Goal: Information Seeking & Learning: Learn about a topic

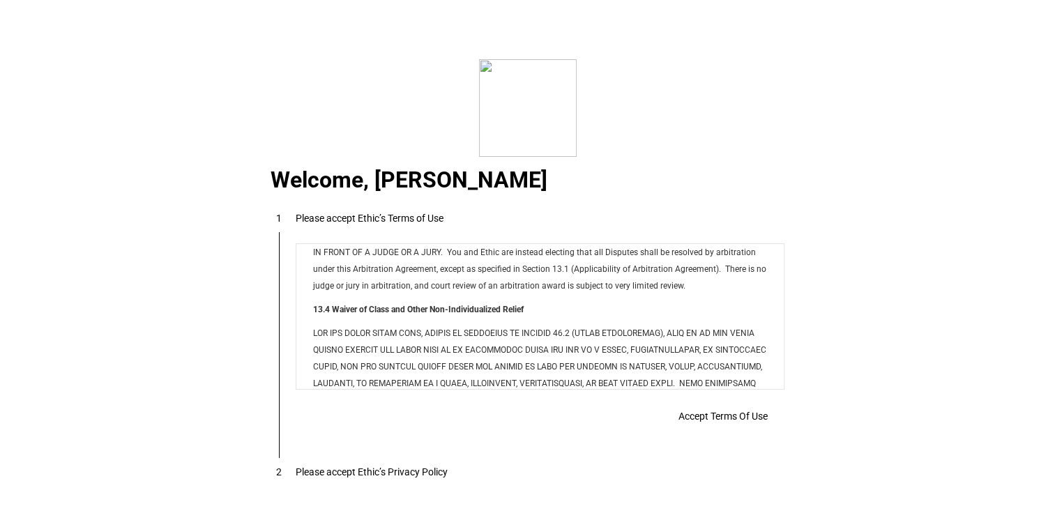
scroll to position [11290, 0]
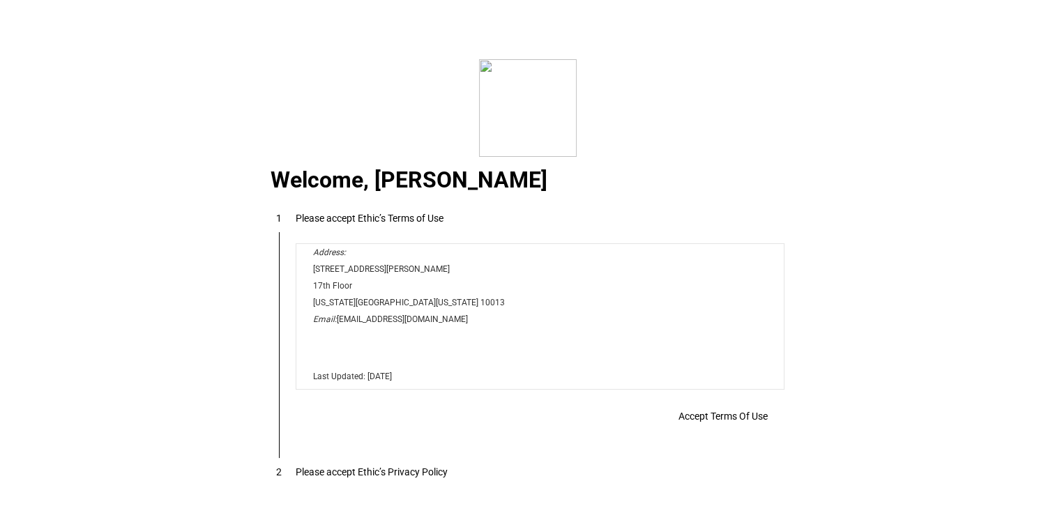
drag, startPoint x: 779, startPoint y: 268, endPoint x: 1077, endPoint y: 628, distance: 467.4
click at [0, 0] on span "Accept Terms Of Use" at bounding box center [0, 0] width 0 height 0
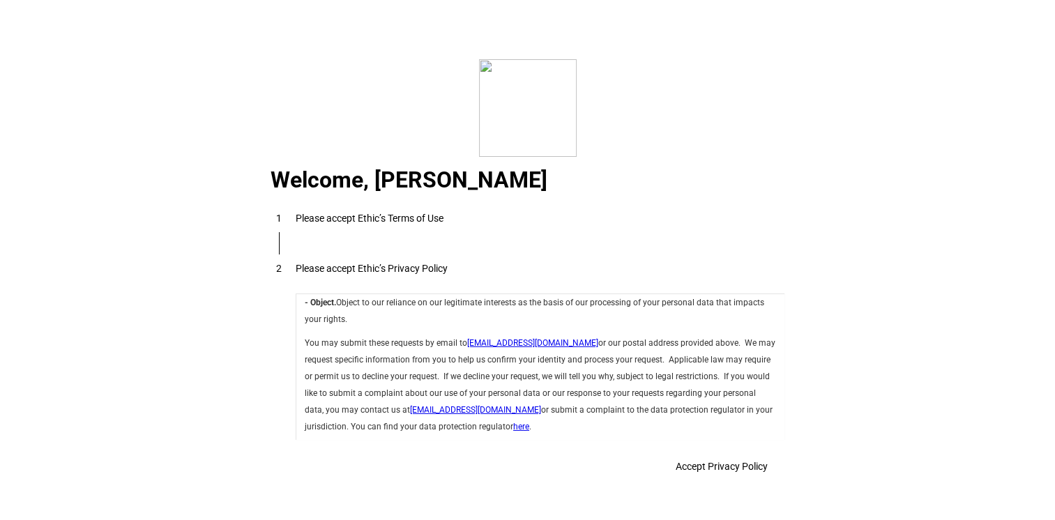
scroll to position [4962, 0]
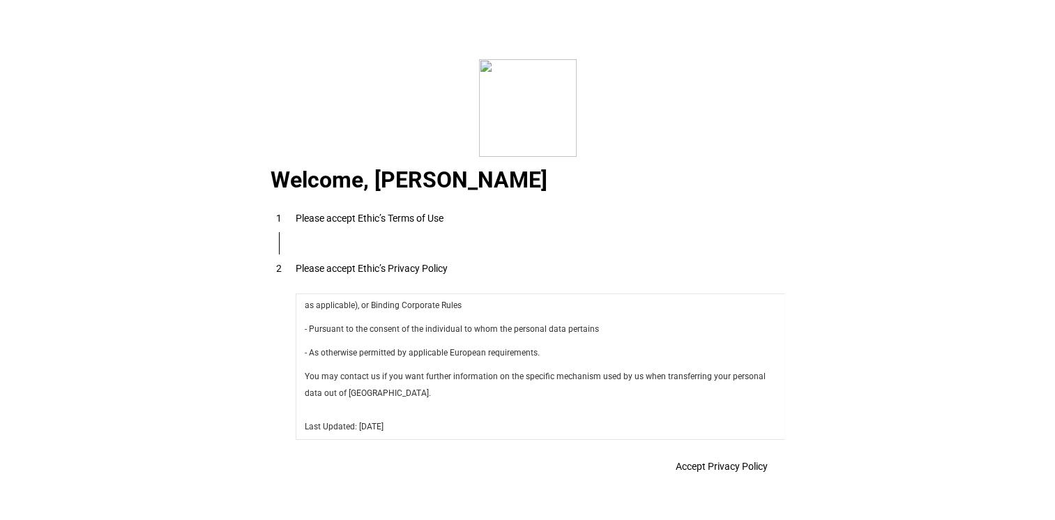
drag, startPoint x: 779, startPoint y: 317, endPoint x: 1083, endPoint y: 735, distance: 517.5
click at [0, 0] on span "Accept Privacy Policy" at bounding box center [0, 0] width 0 height 0
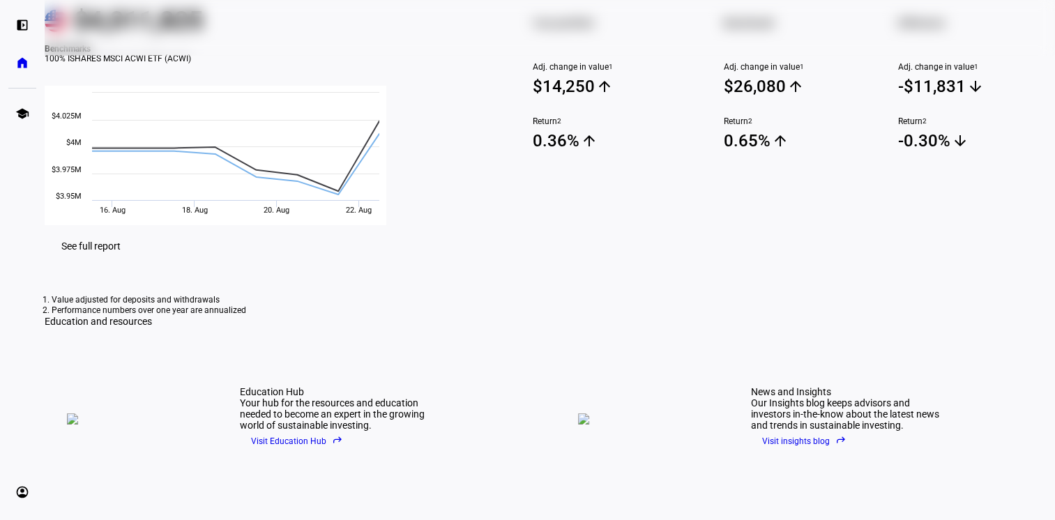
scroll to position [162, 0]
click at [121, 252] on span "See full report" at bounding box center [90, 246] width 59 height 11
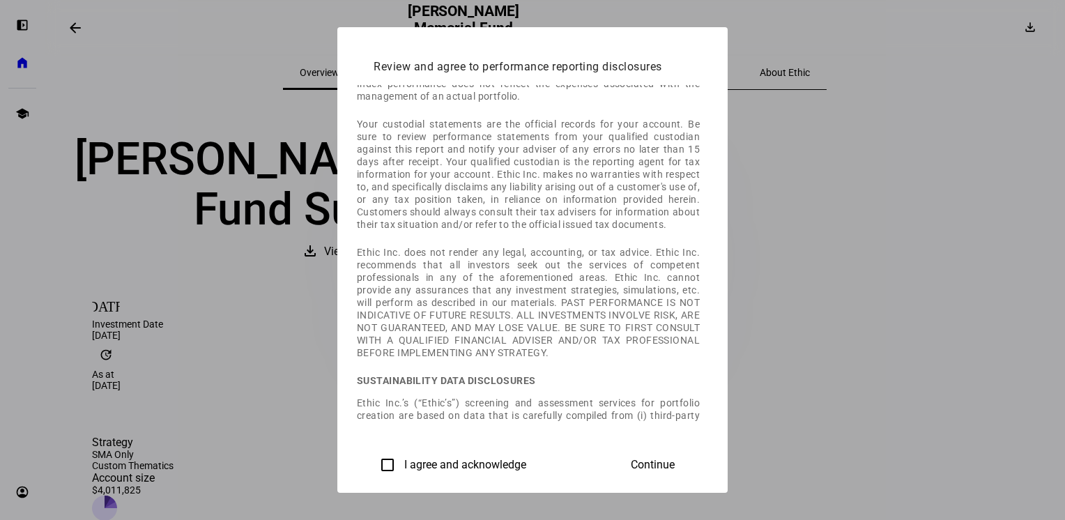
scroll to position [562, 0]
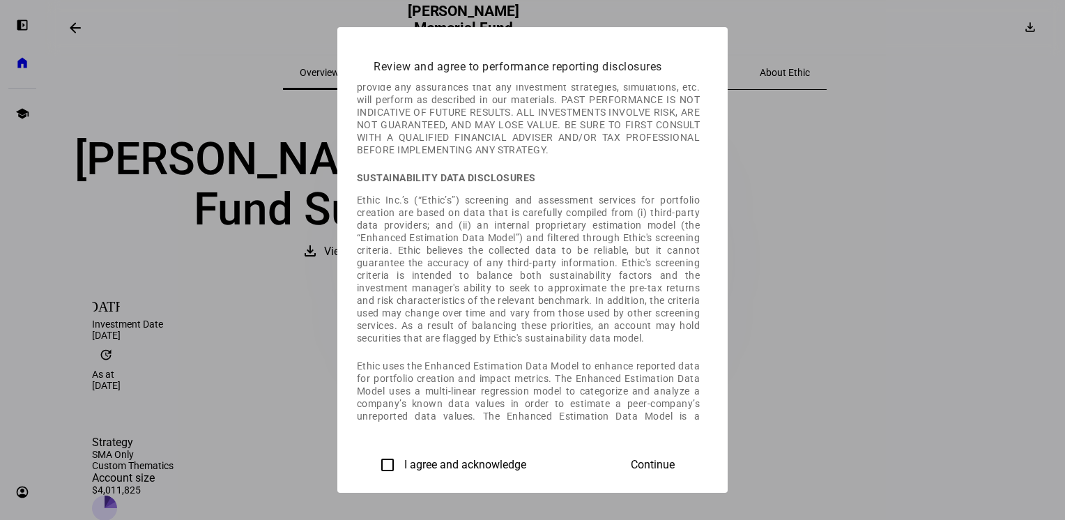
click at [374, 461] on input "I agree and acknowledge" at bounding box center [388, 465] width 28 height 28
checkbox input "true"
click at [675, 469] on span "Continue" at bounding box center [653, 465] width 44 height 13
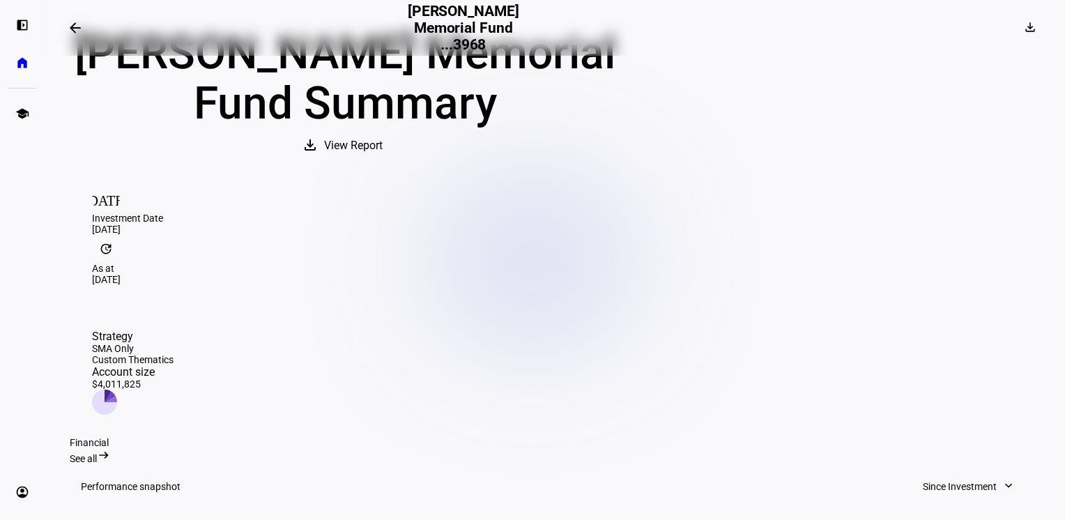
scroll to position [70, 0]
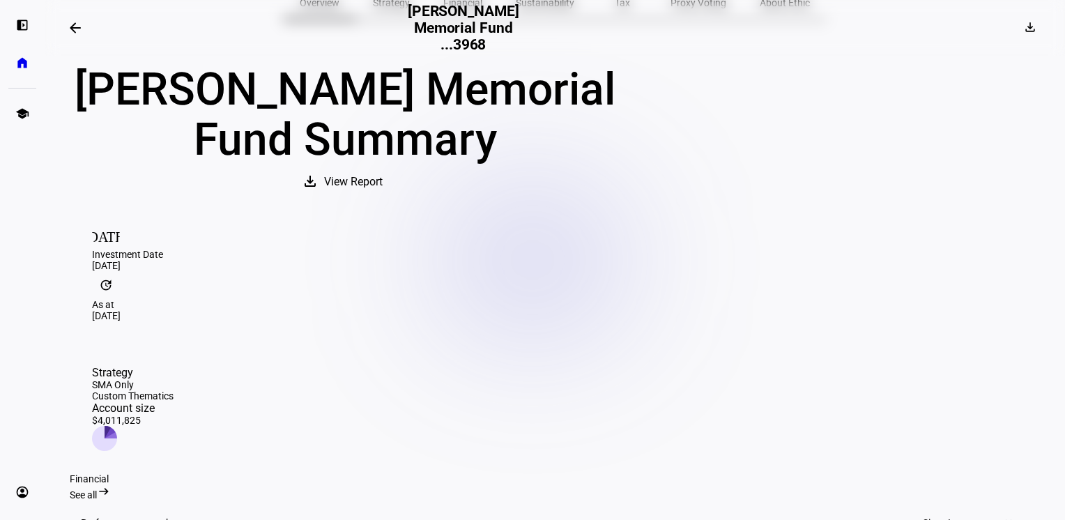
click at [97, 489] on span "See all" at bounding box center [83, 494] width 27 height 11
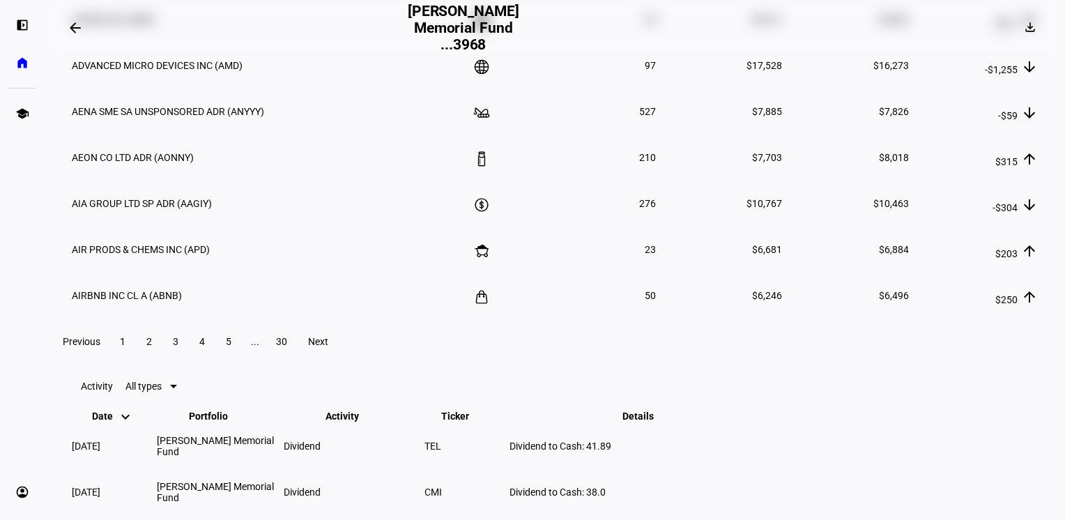
scroll to position [1882, 0]
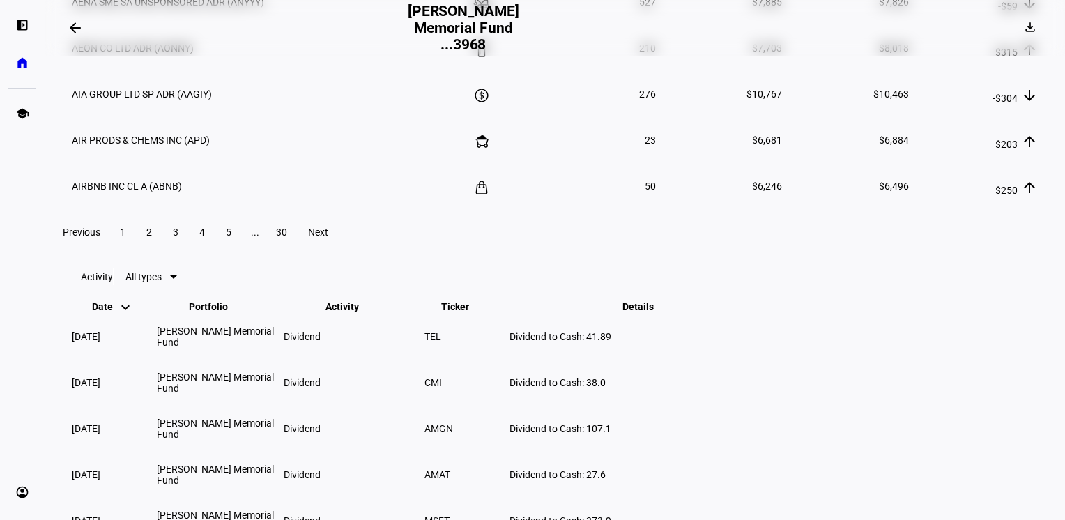
click at [162, 249] on span at bounding box center [149, 231] width 25 height 33
click at [188, 249] on span at bounding box center [175, 231] width 25 height 33
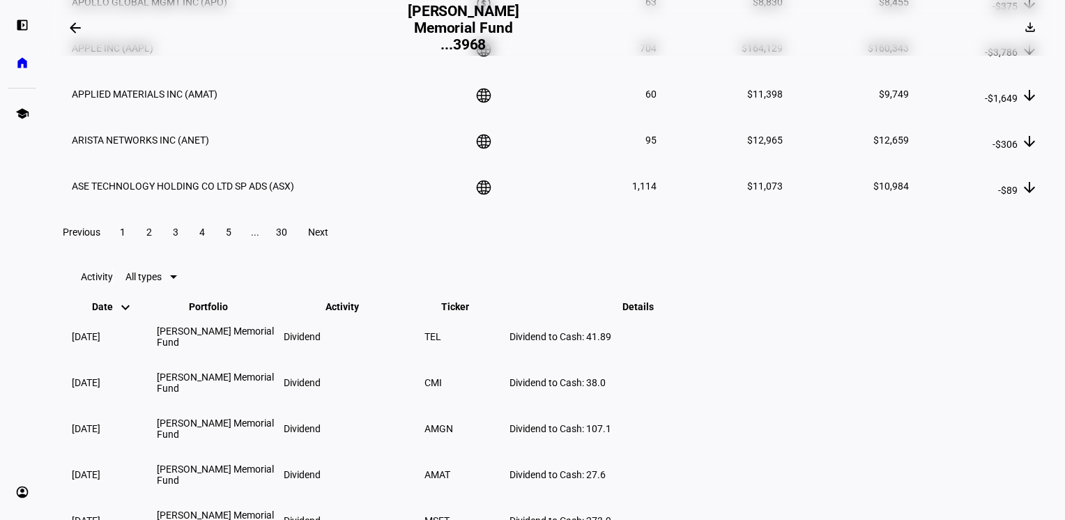
click at [215, 249] on span at bounding box center [202, 231] width 25 height 33
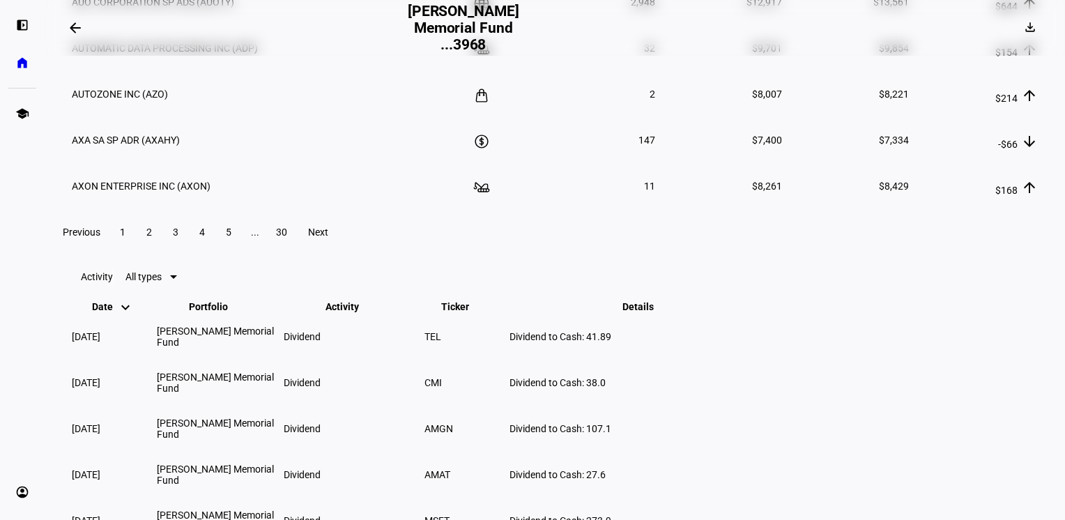
click at [231, 238] on span "5" at bounding box center [229, 232] width 6 height 11
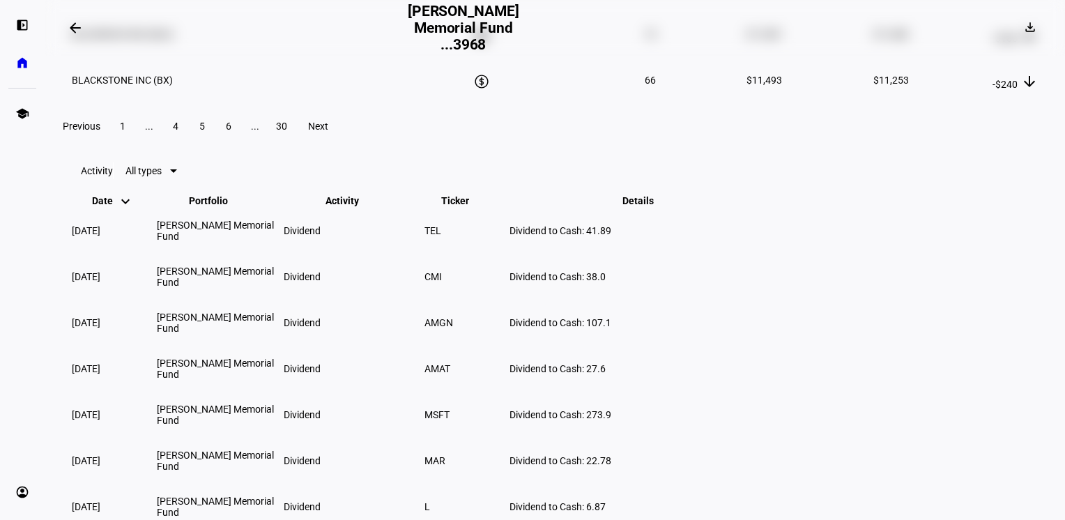
scroll to position [2022, 0]
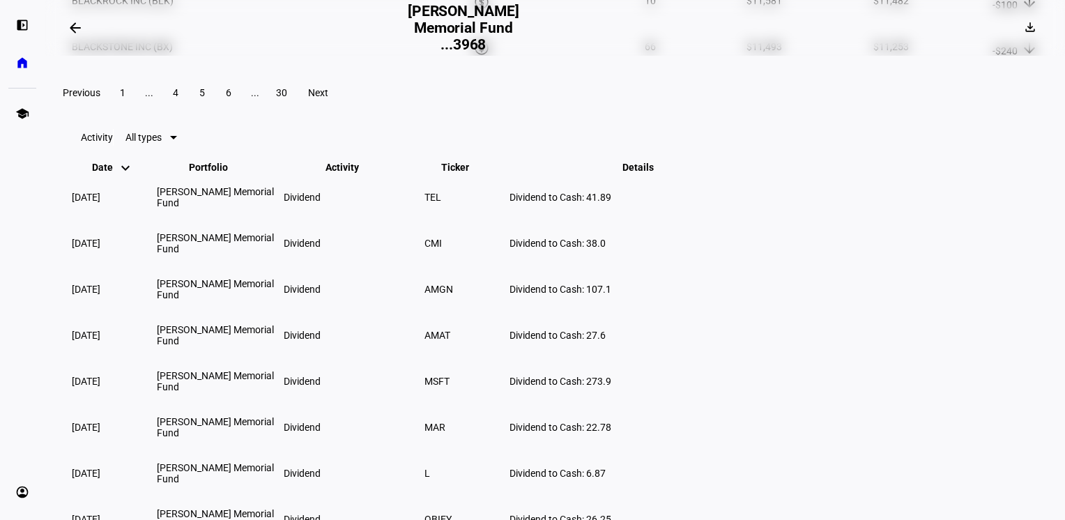
click at [231, 98] on span "6" at bounding box center [229, 92] width 6 height 11
click at [241, 109] on span at bounding box center [228, 92] width 25 height 33
click at [234, 98] on span "10" at bounding box center [228, 92] width 11 height 11
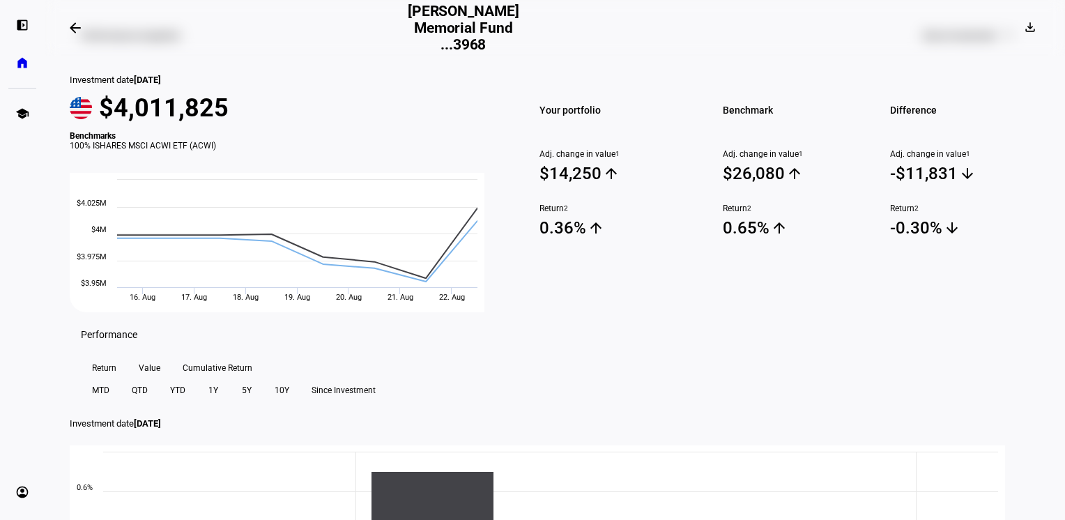
scroll to position [0, 0]
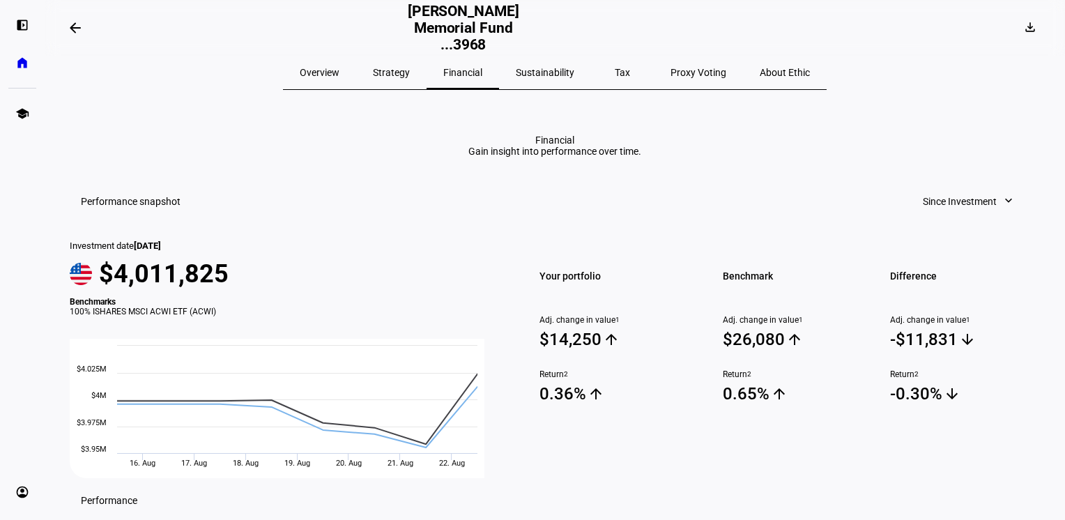
click at [549, 71] on span "Sustainability" at bounding box center [545, 73] width 59 height 10
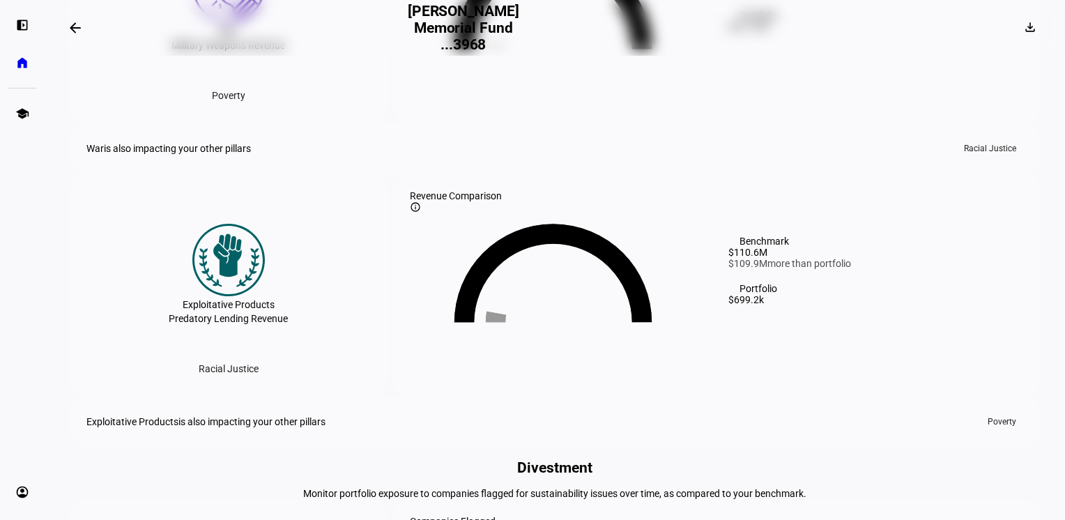
scroll to position [1952, 0]
